Goal: Transaction & Acquisition: Purchase product/service

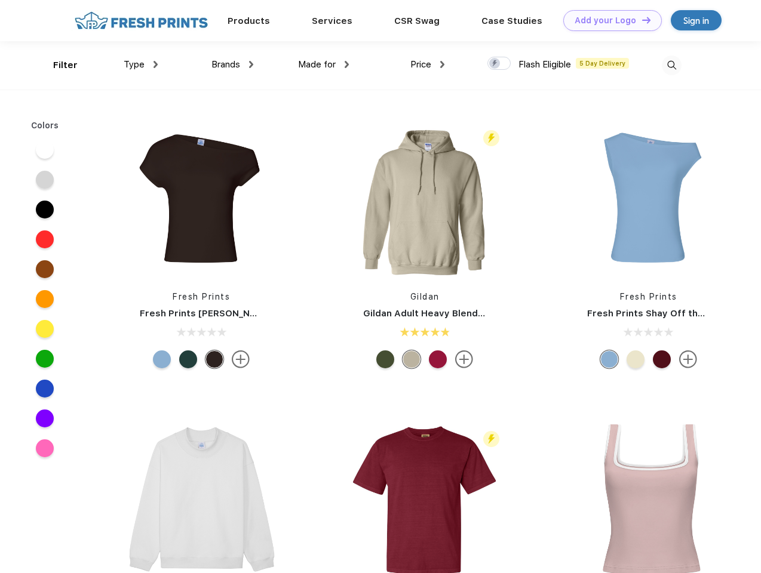
click at [608, 20] on link "Add your Logo Design Tool" at bounding box center [612, 20] width 99 height 21
click at [0, 0] on div "Design Tool" at bounding box center [0, 0] width 0 height 0
click at [641, 20] on link "Add your Logo Design Tool" at bounding box center [612, 20] width 99 height 21
click at [57, 65] on div "Filter" at bounding box center [65, 66] width 24 height 14
click at [141, 65] on span "Type" at bounding box center [134, 64] width 21 height 11
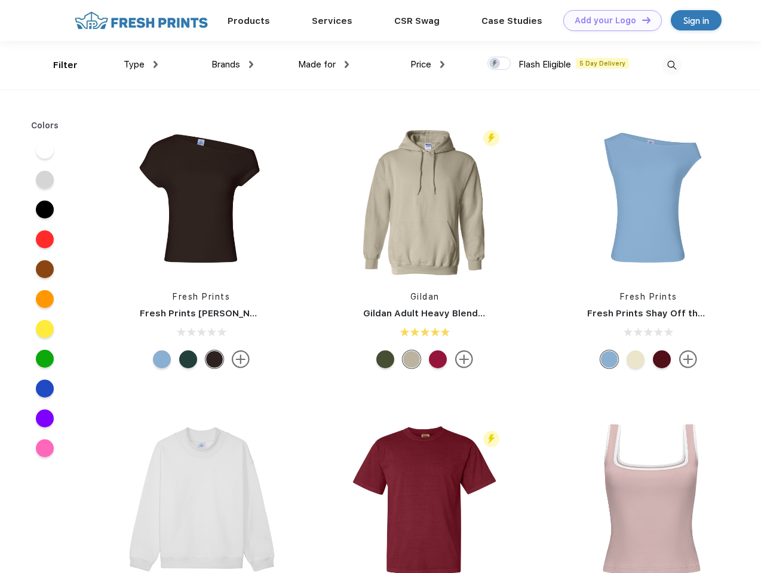
click at [232, 65] on span "Brands" at bounding box center [225, 64] width 29 height 11
click at [324, 65] on span "Made for" at bounding box center [317, 64] width 38 height 11
click at [428, 65] on span "Price" at bounding box center [420, 64] width 21 height 11
click at [499, 64] on div at bounding box center [498, 63] width 23 height 13
click at [495, 64] on input "checkbox" at bounding box center [491, 60] width 8 height 8
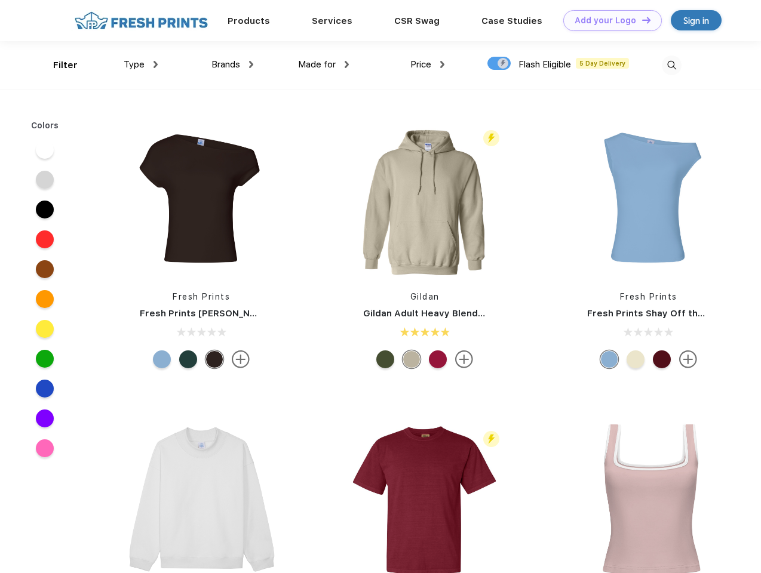
click at [671, 65] on img at bounding box center [672, 66] width 20 height 20
